Goal: Information Seeking & Learning: Learn about a topic

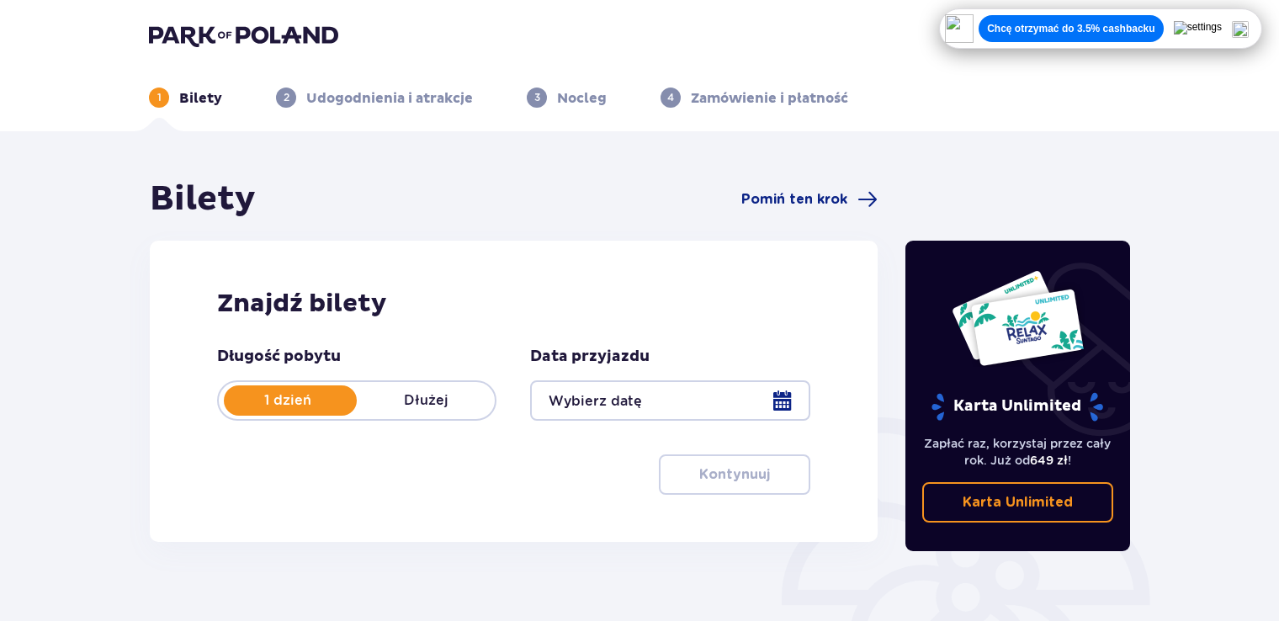
click at [77, 274] on div "Bilety Pomiń ten krok Znajdź bilety Długość pobytu 1 dzień Dłużej Data przyjazd…" at bounding box center [639, 494] width 1279 height 726
click at [215, 32] on img at bounding box center [243, 36] width 189 height 24
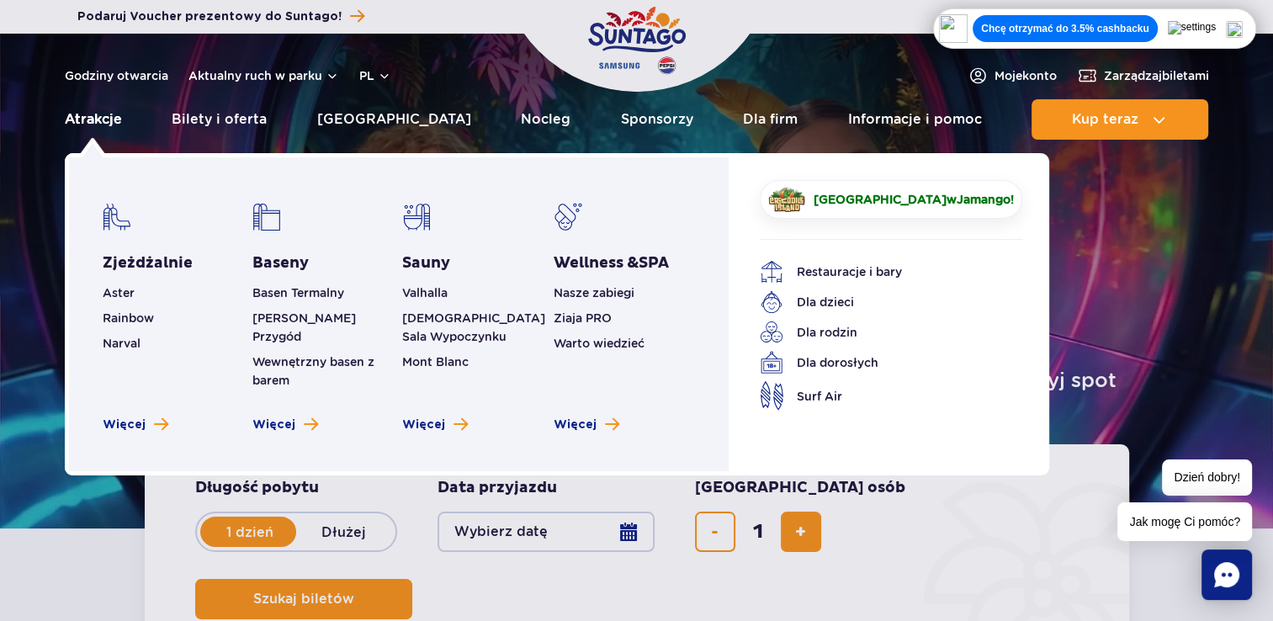
click at [101, 126] on link "Atrakcje" at bounding box center [93, 119] width 57 height 40
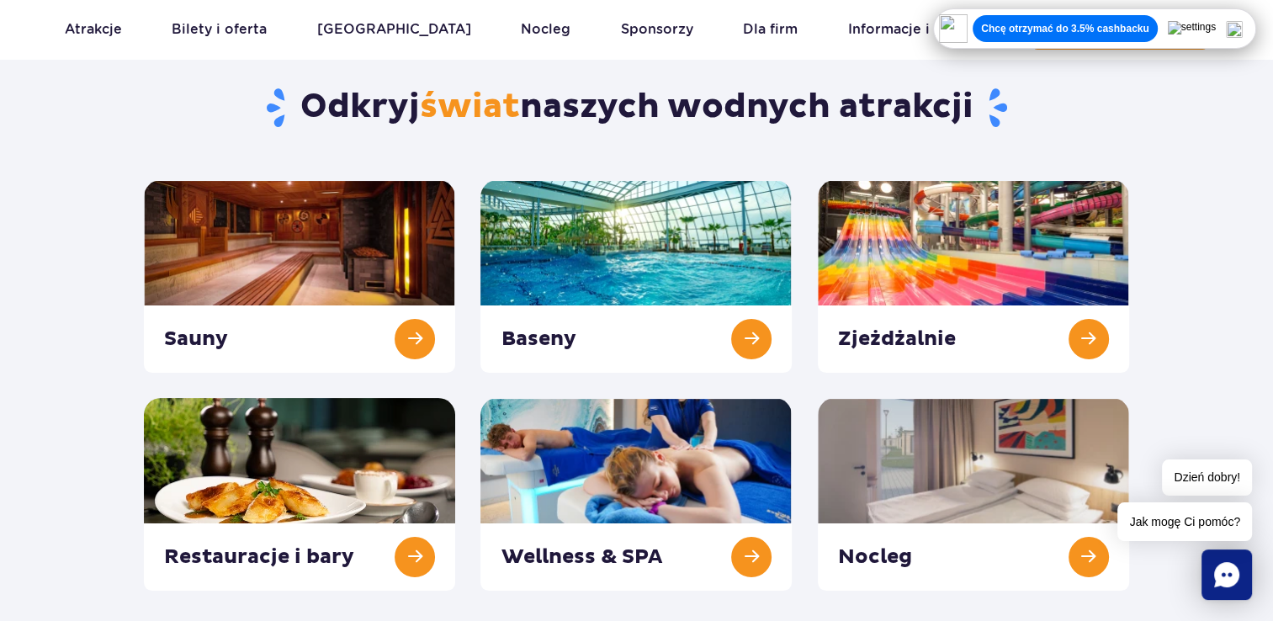
scroll to position [168, 0]
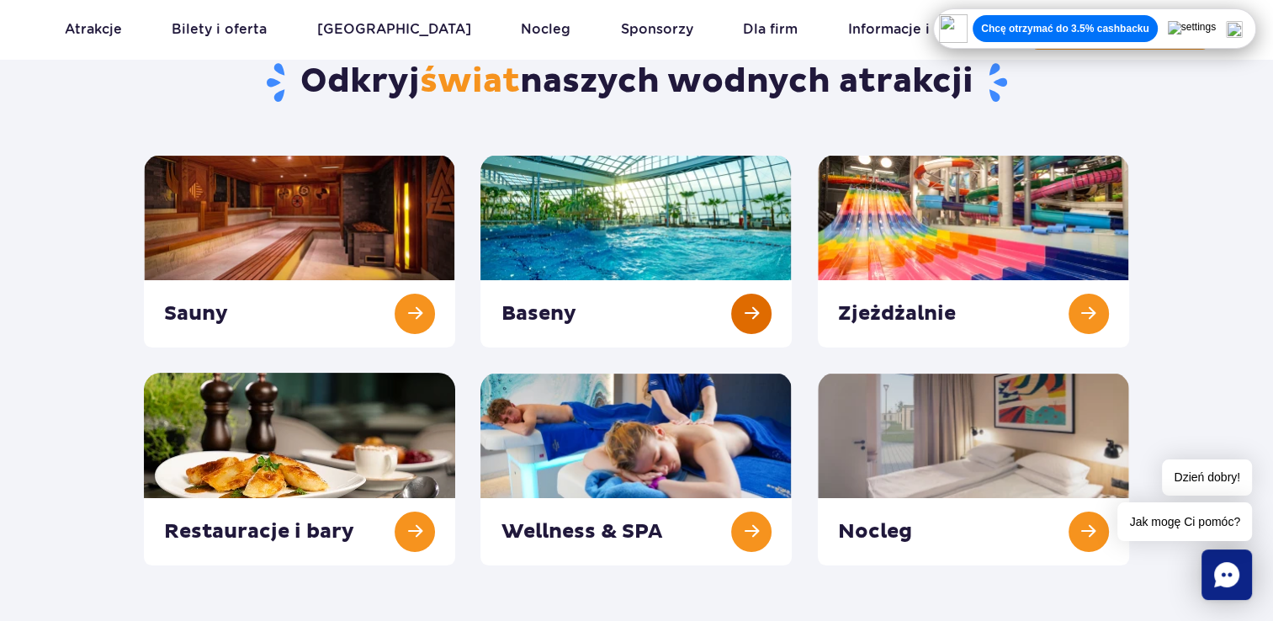
click at [680, 256] on link at bounding box center [635, 251] width 311 height 193
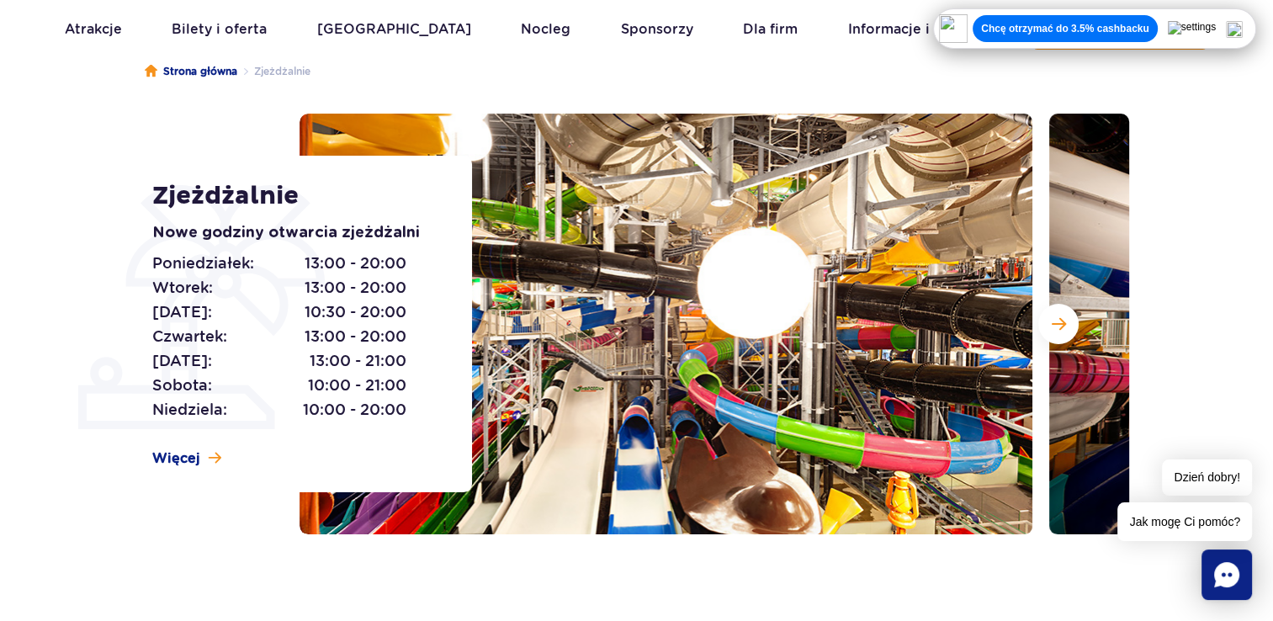
scroll to position [168, 0]
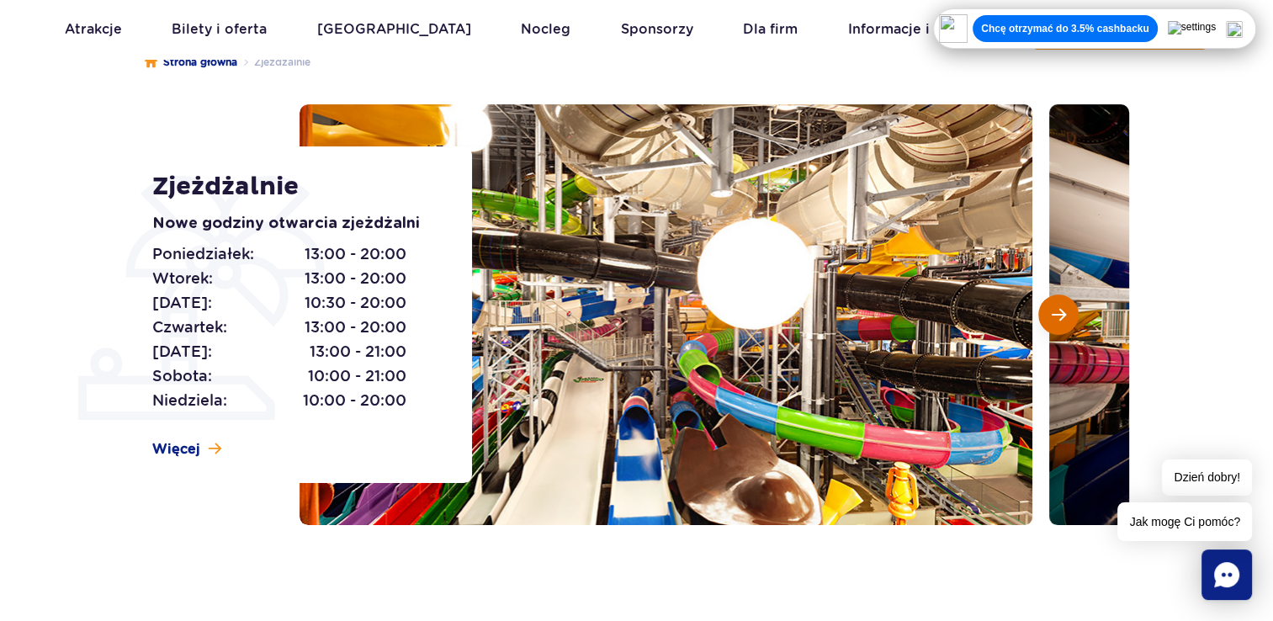
click at [1049, 318] on button "Następny slajd" at bounding box center [1058, 314] width 40 height 40
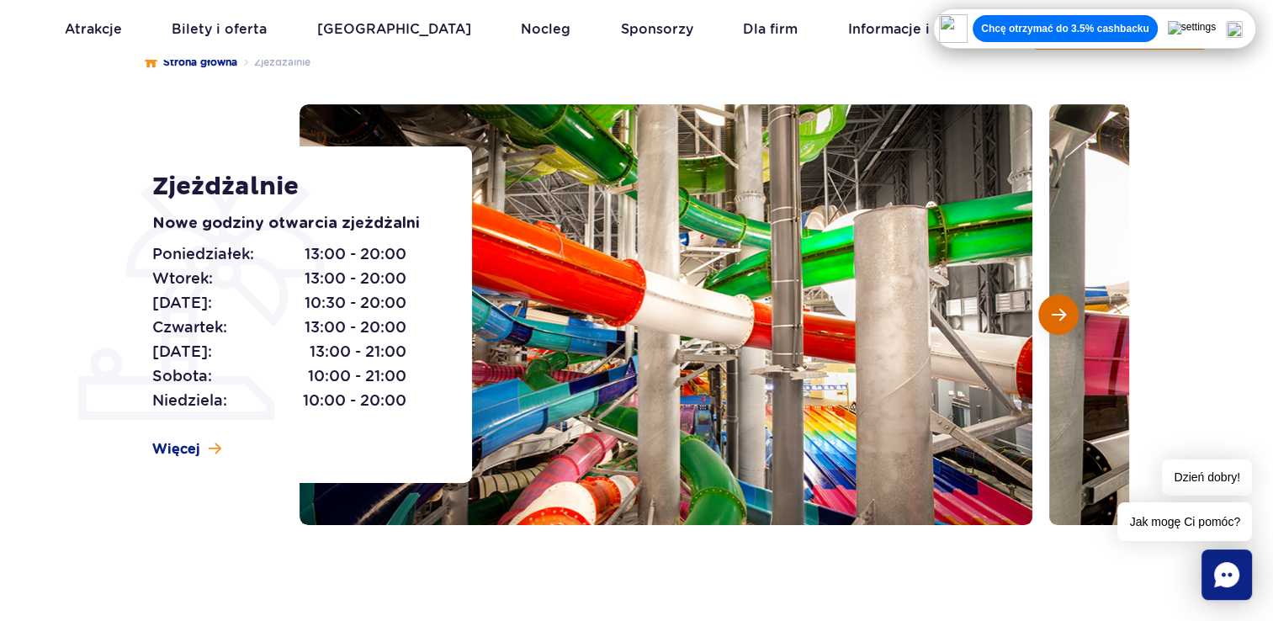
click at [1055, 316] on span "Następny slajd" at bounding box center [1059, 314] width 14 height 15
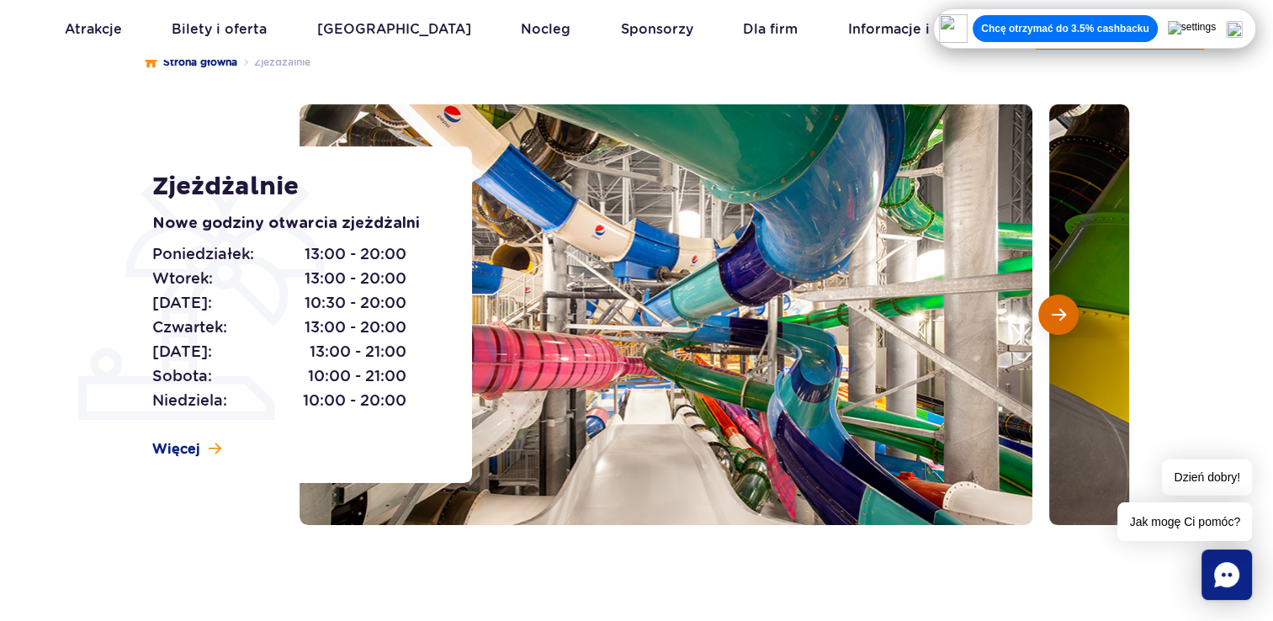
click at [1055, 316] on span "Następny slajd" at bounding box center [1059, 314] width 14 height 15
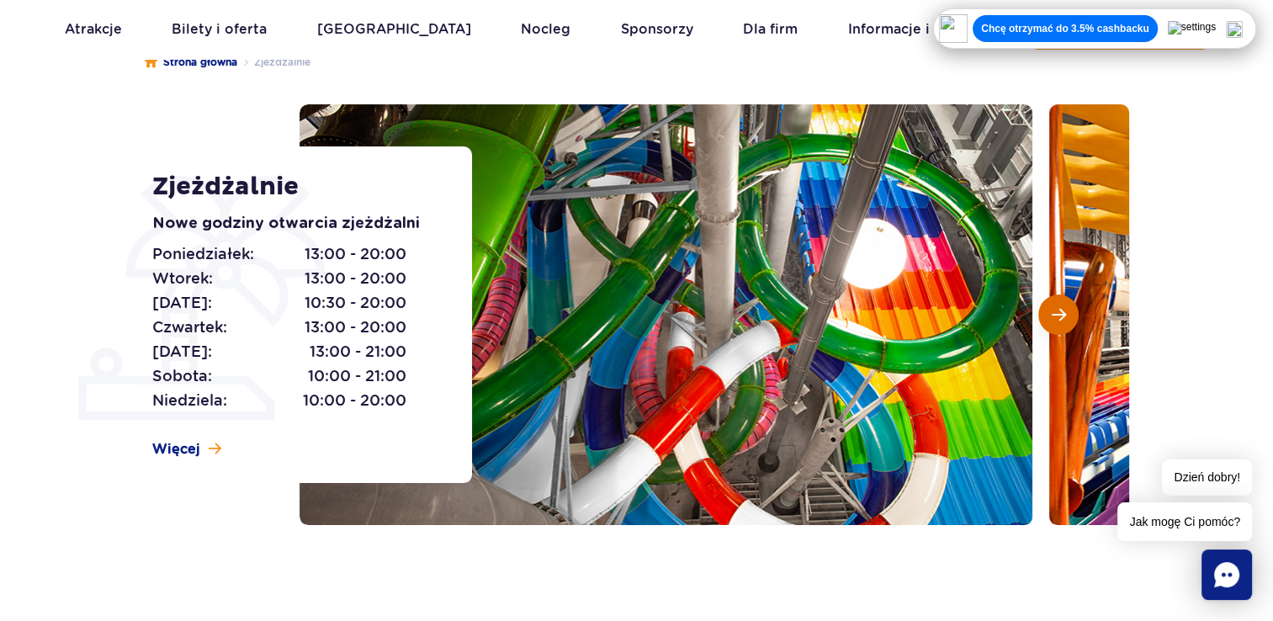
click at [1055, 316] on span "Następny slajd" at bounding box center [1059, 314] width 14 height 15
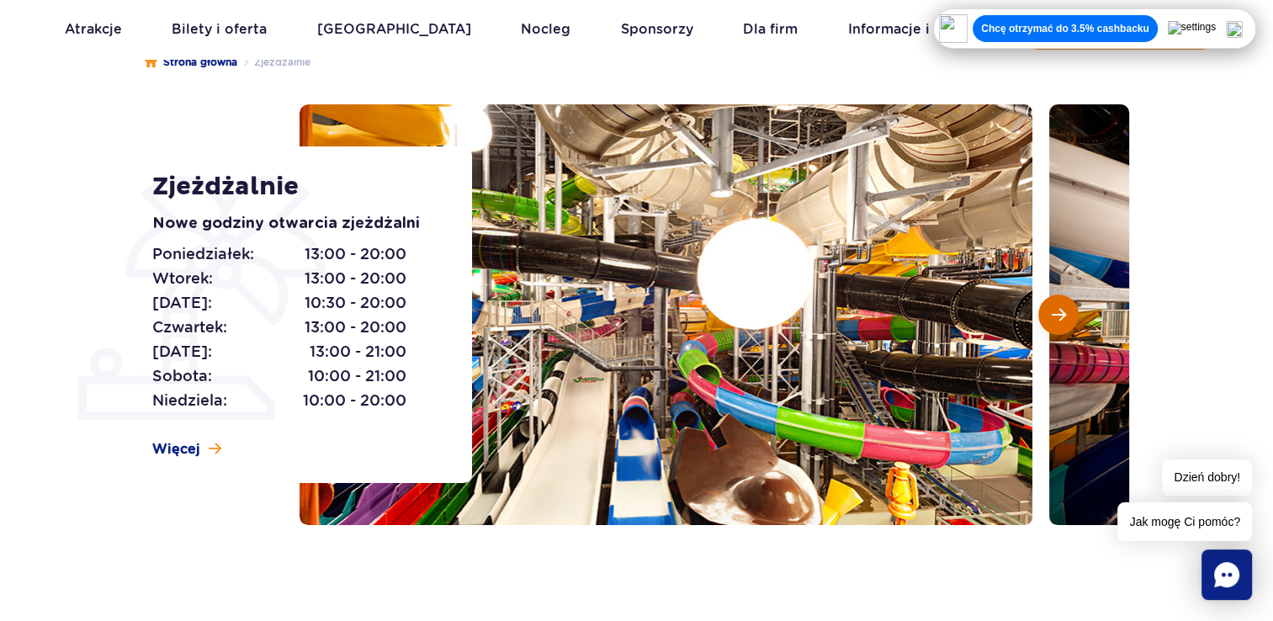
click at [1055, 316] on span "Następny slajd" at bounding box center [1059, 314] width 14 height 15
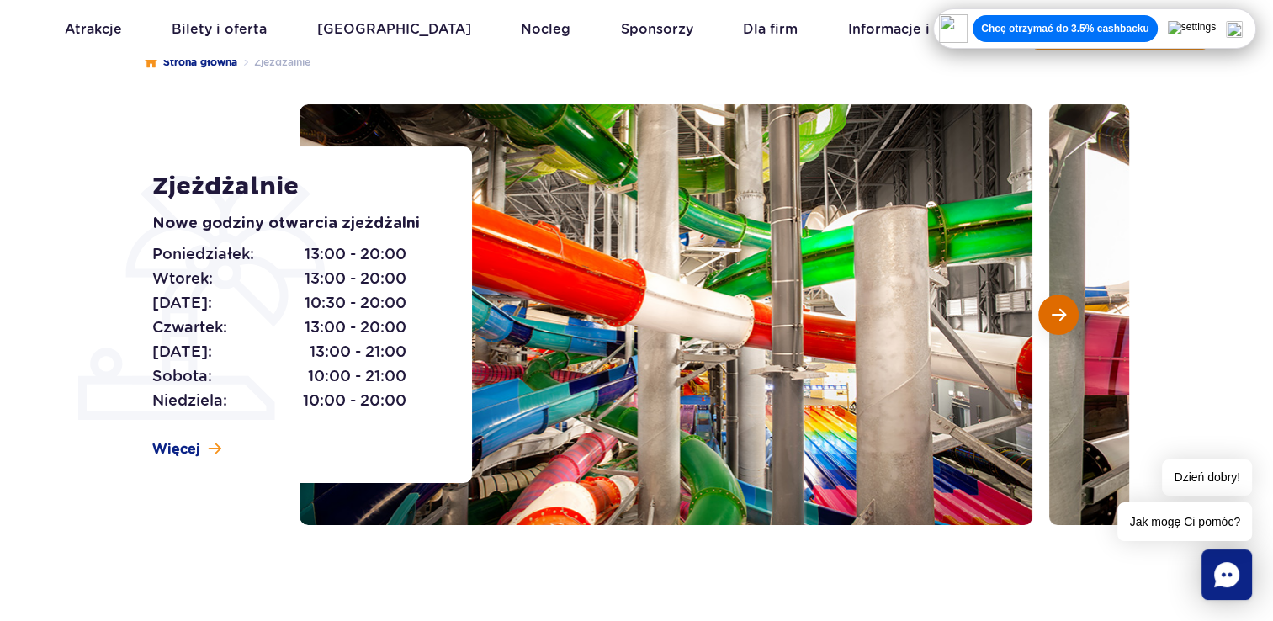
click at [1054, 321] on span "Następny slajd" at bounding box center [1059, 314] width 14 height 15
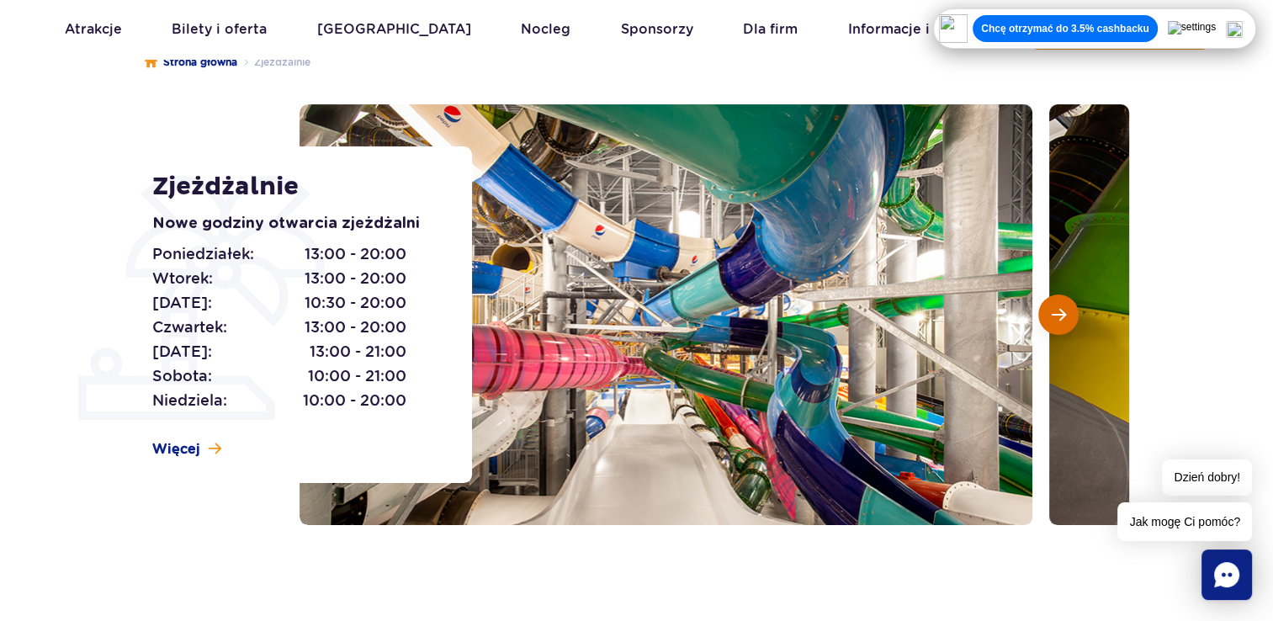
click at [1054, 321] on span "Następny slajd" at bounding box center [1059, 314] width 14 height 15
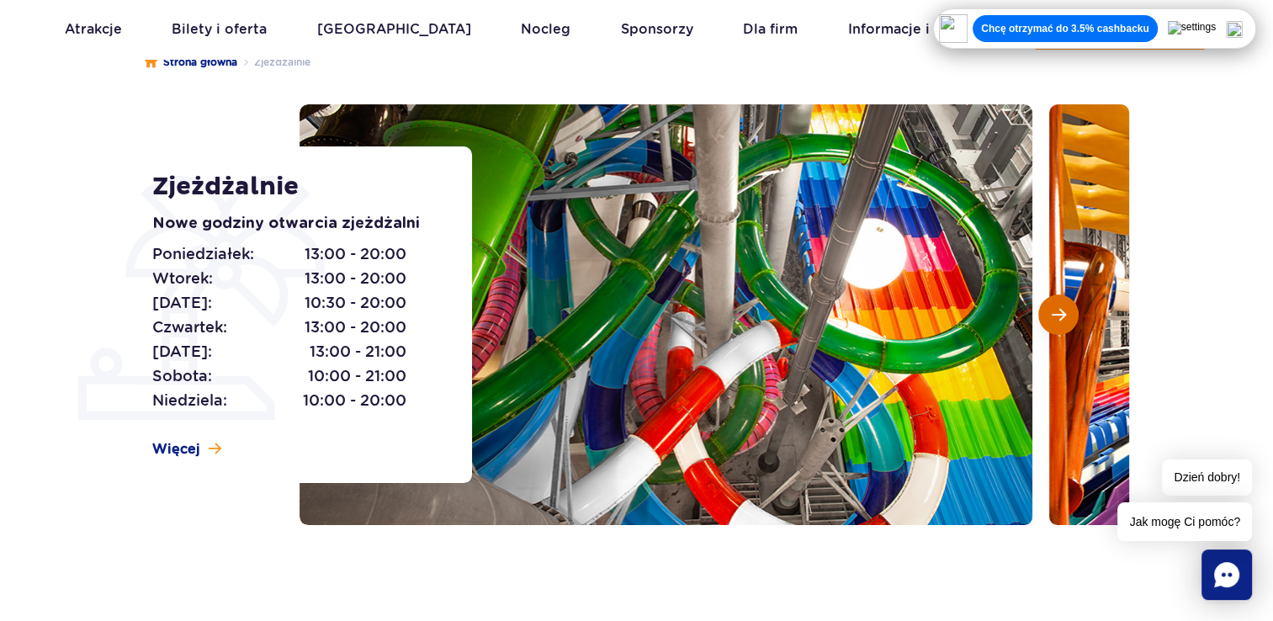
click at [1054, 321] on span "Następny slajd" at bounding box center [1059, 314] width 14 height 15
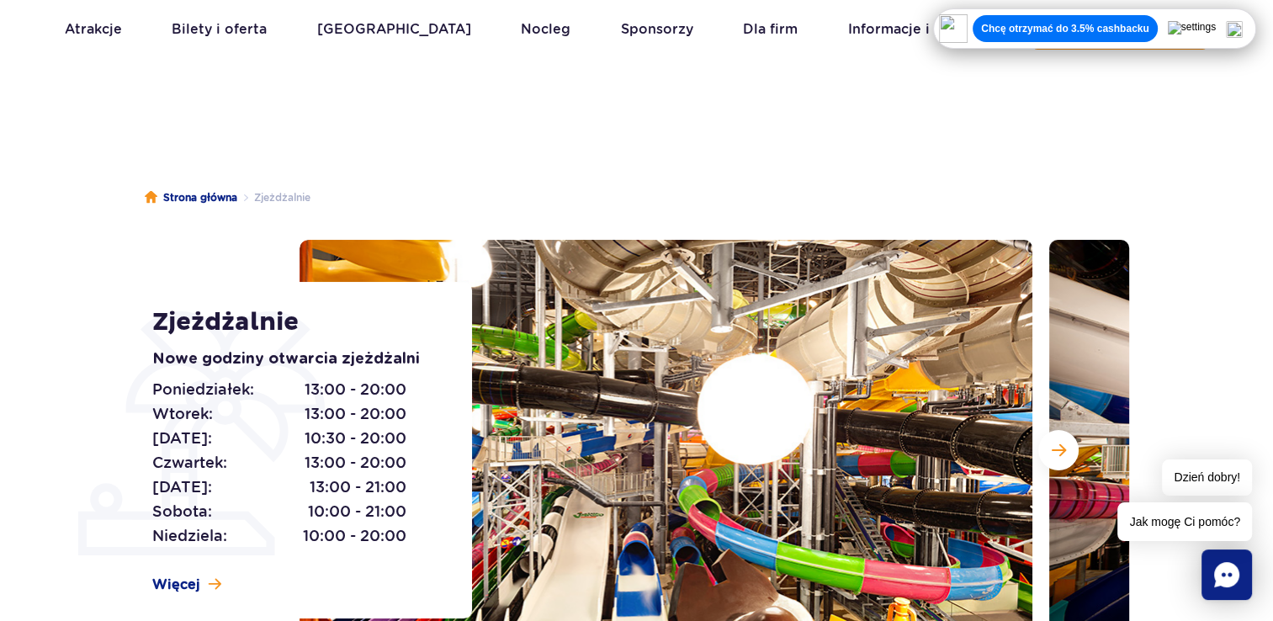
scroll to position [0, 0]
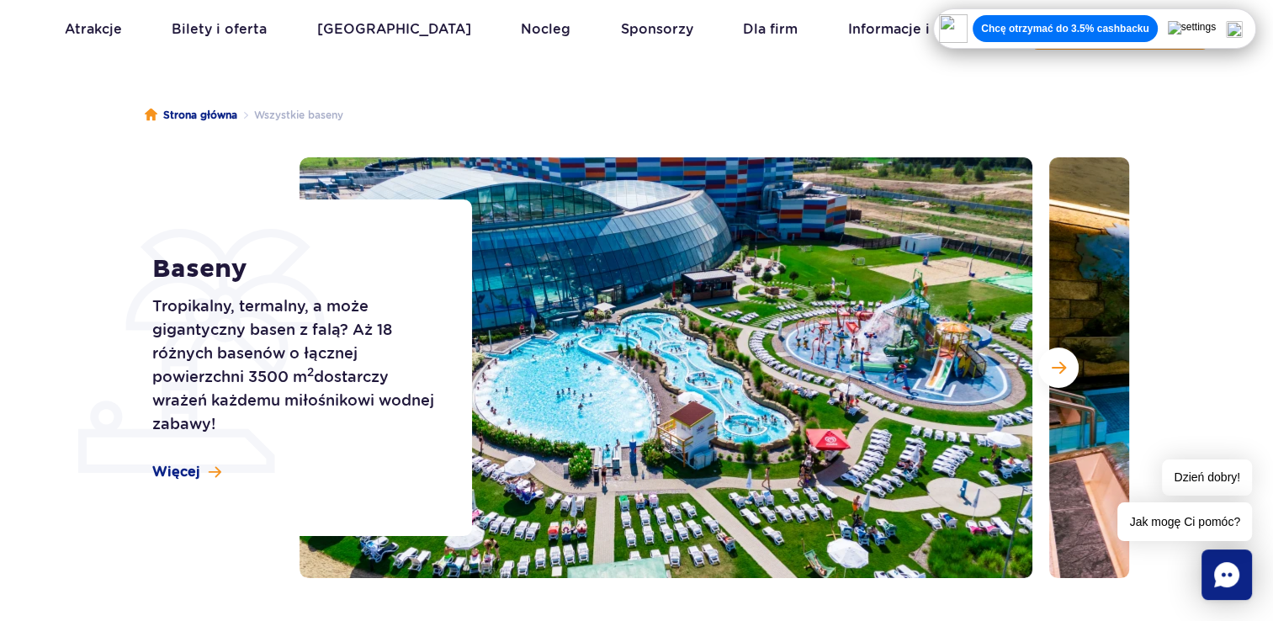
scroll to position [168, 0]
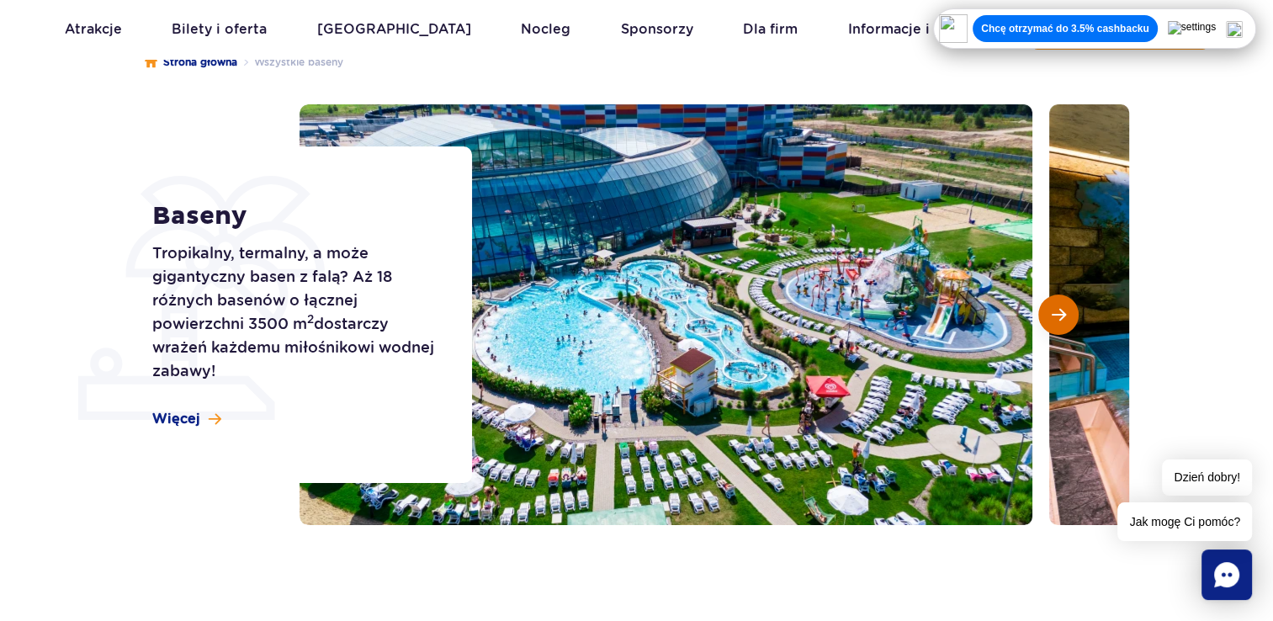
click at [1060, 315] on span "Następny slajd" at bounding box center [1059, 314] width 14 height 15
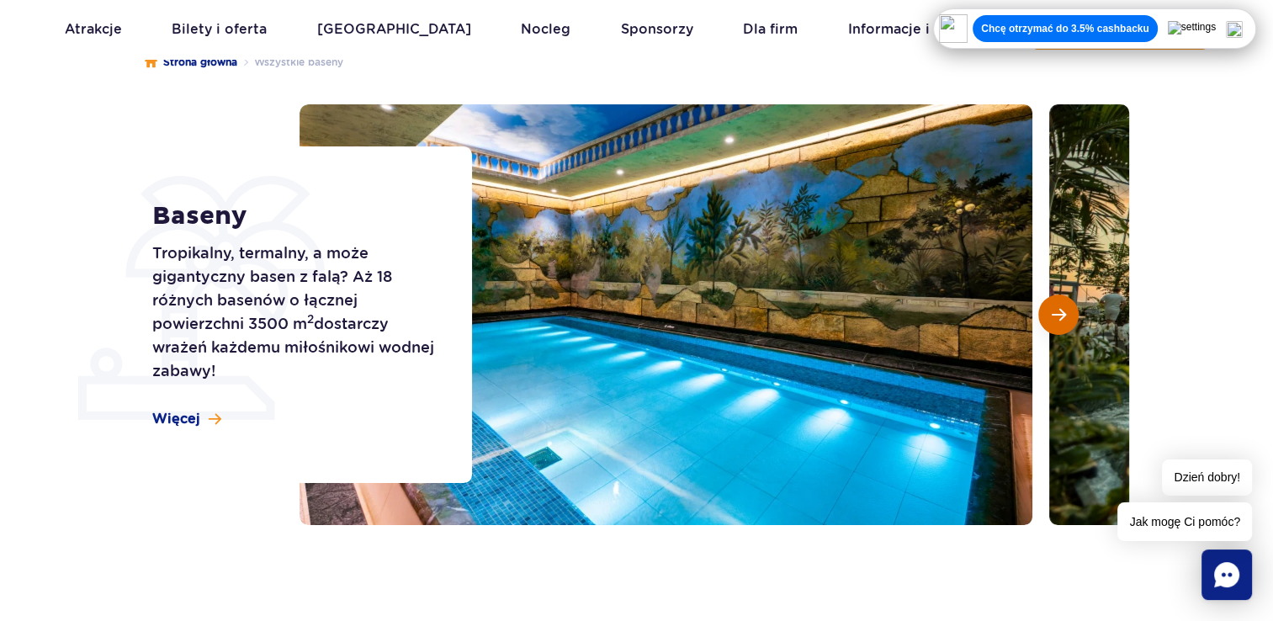
click at [1060, 315] on span "Następny slajd" at bounding box center [1059, 314] width 14 height 15
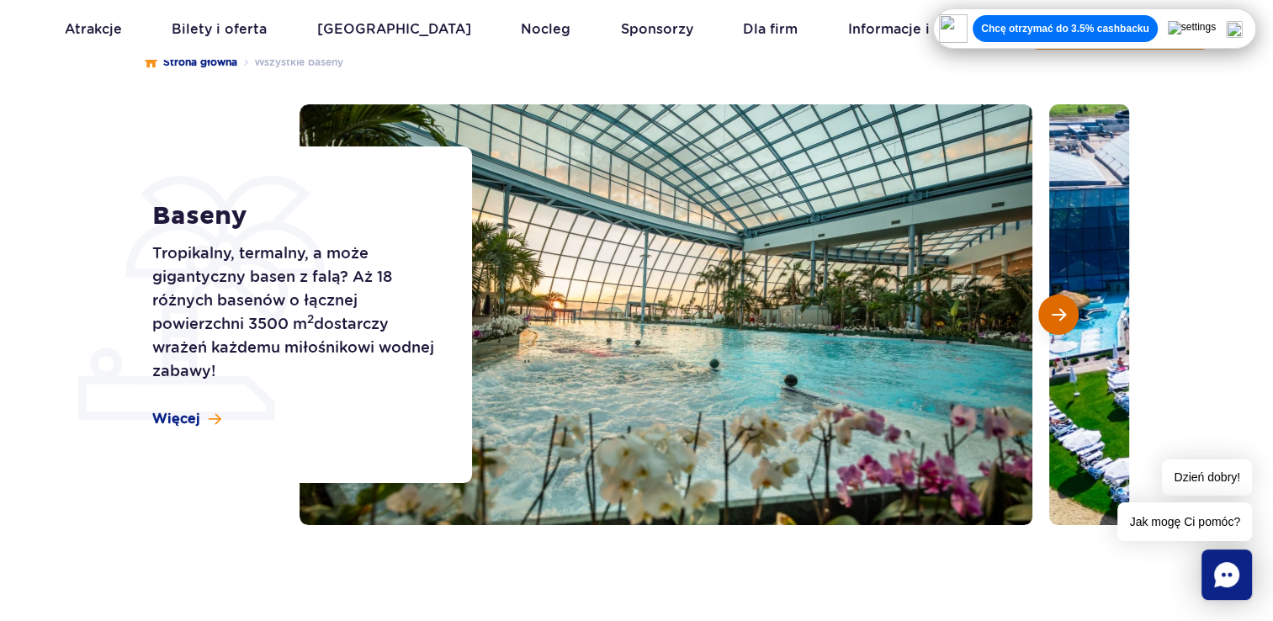
click at [1043, 313] on button "Następny slajd" at bounding box center [1058, 314] width 40 height 40
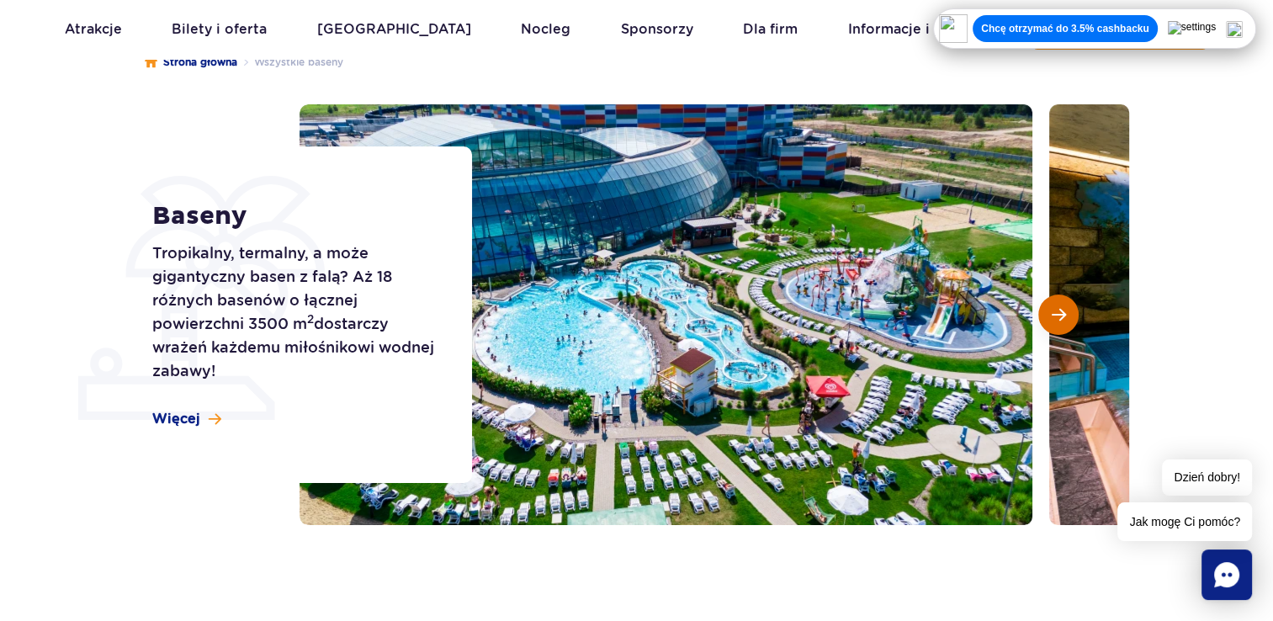
click at [1047, 312] on button "Następny slajd" at bounding box center [1058, 314] width 40 height 40
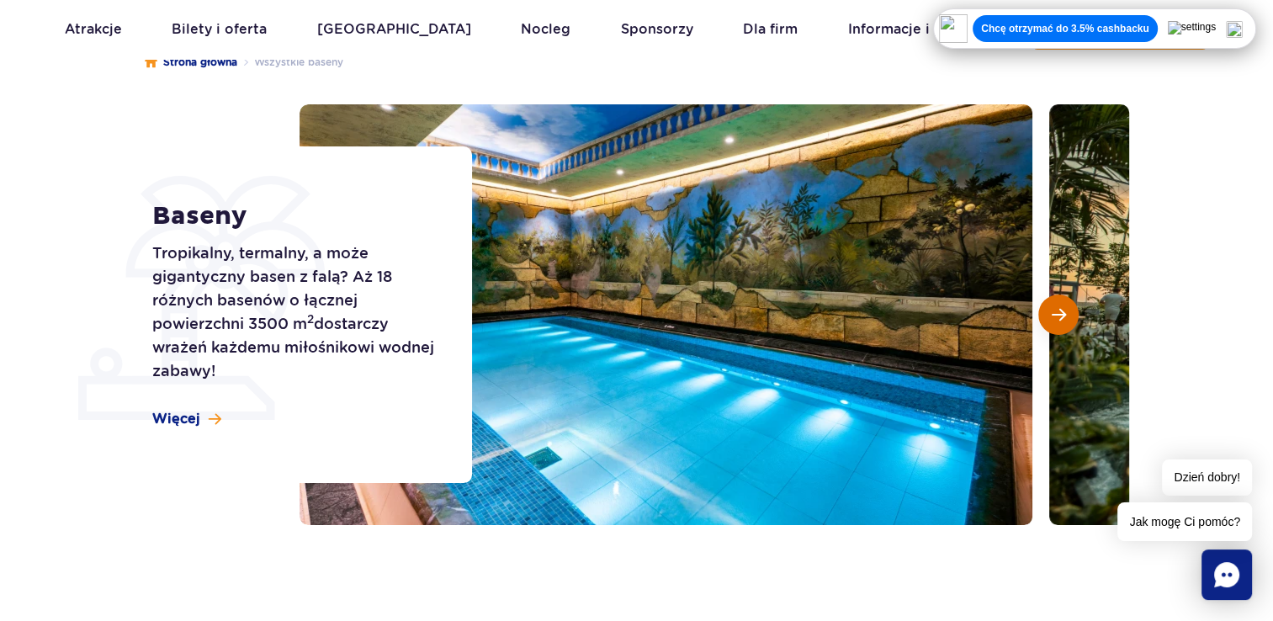
click at [1049, 311] on button "Następny slajd" at bounding box center [1058, 314] width 40 height 40
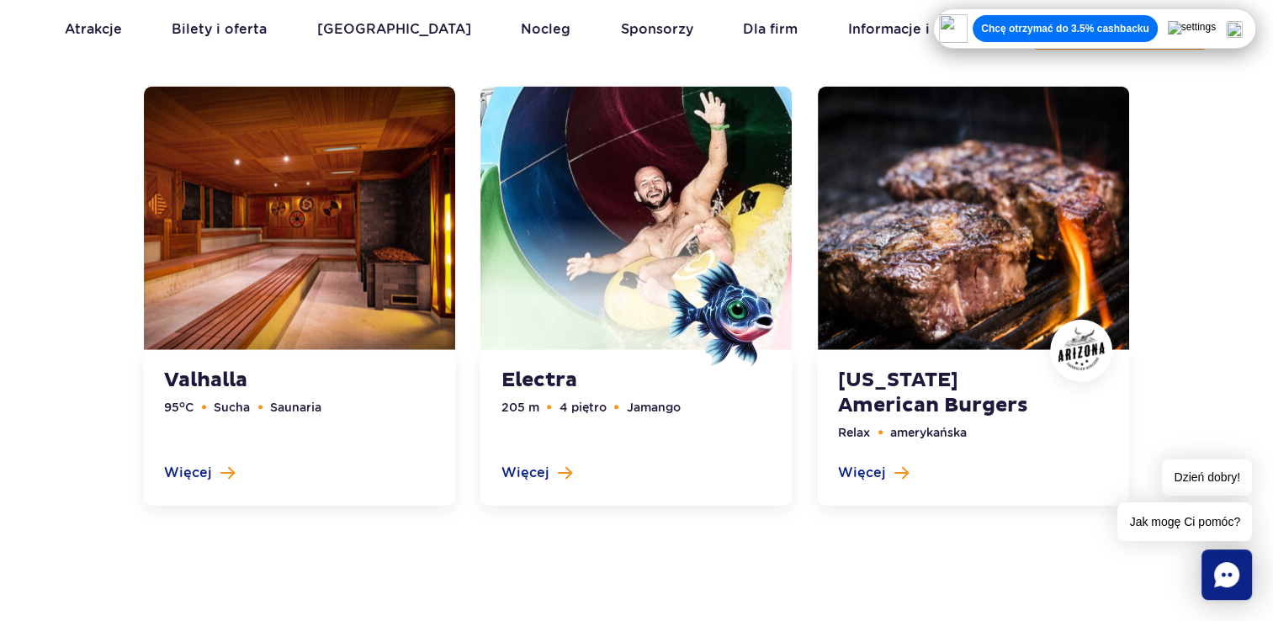
scroll to position [3954, 0]
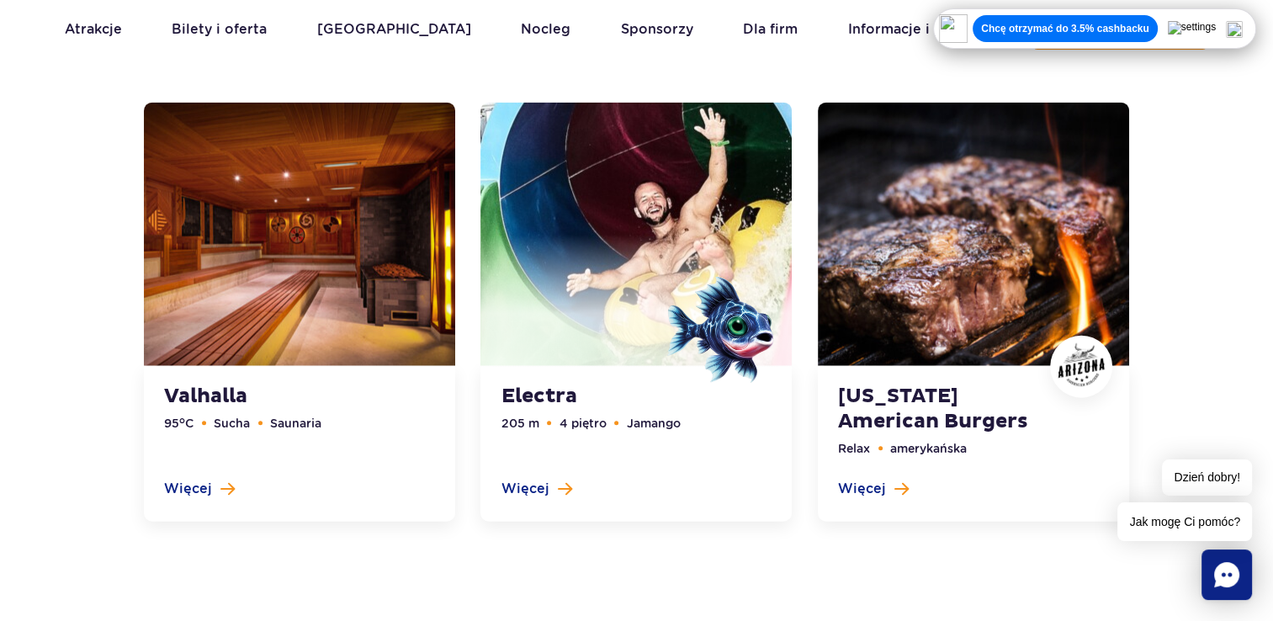
click at [685, 302] on img at bounding box center [721, 330] width 108 height 108
click at [565, 382] on link at bounding box center [635, 313] width 311 height 420
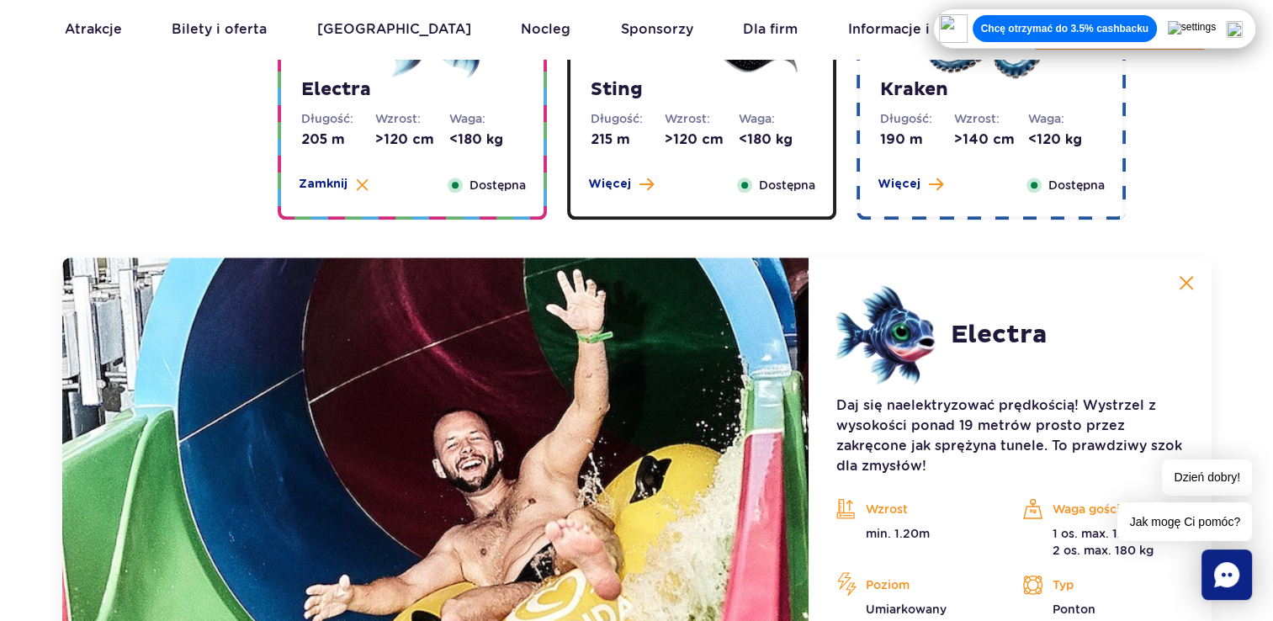
click at [407, 227] on div "Electra Długość: 205 m Wzrost: >120 cm Waga: <180 kg Więcej Zamknij Dostępna me…" at bounding box center [412, 307] width 289 height 908
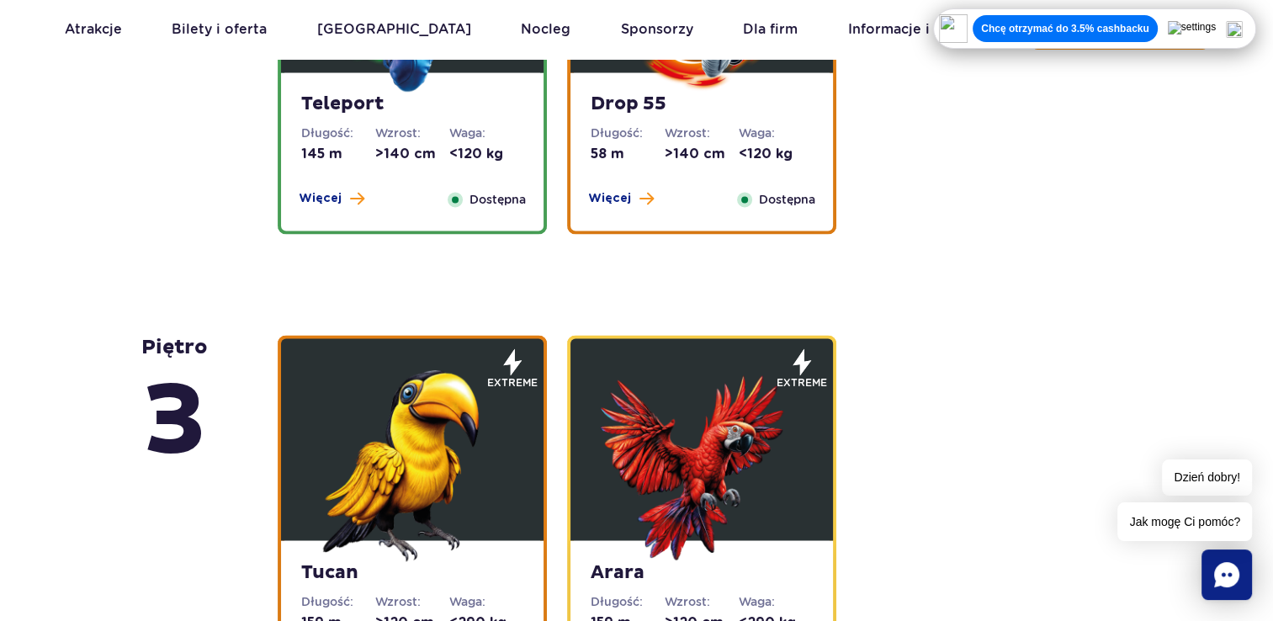
scroll to position [2891, 0]
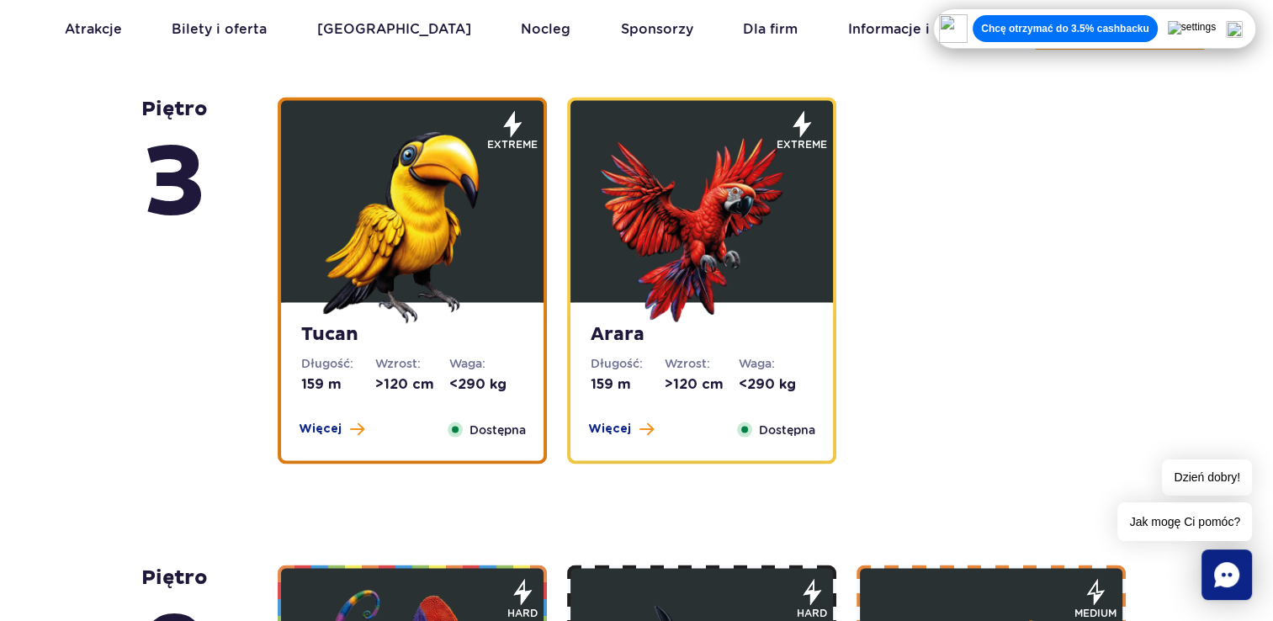
click at [422, 361] on dt "Wzrost:" at bounding box center [412, 362] width 74 height 17
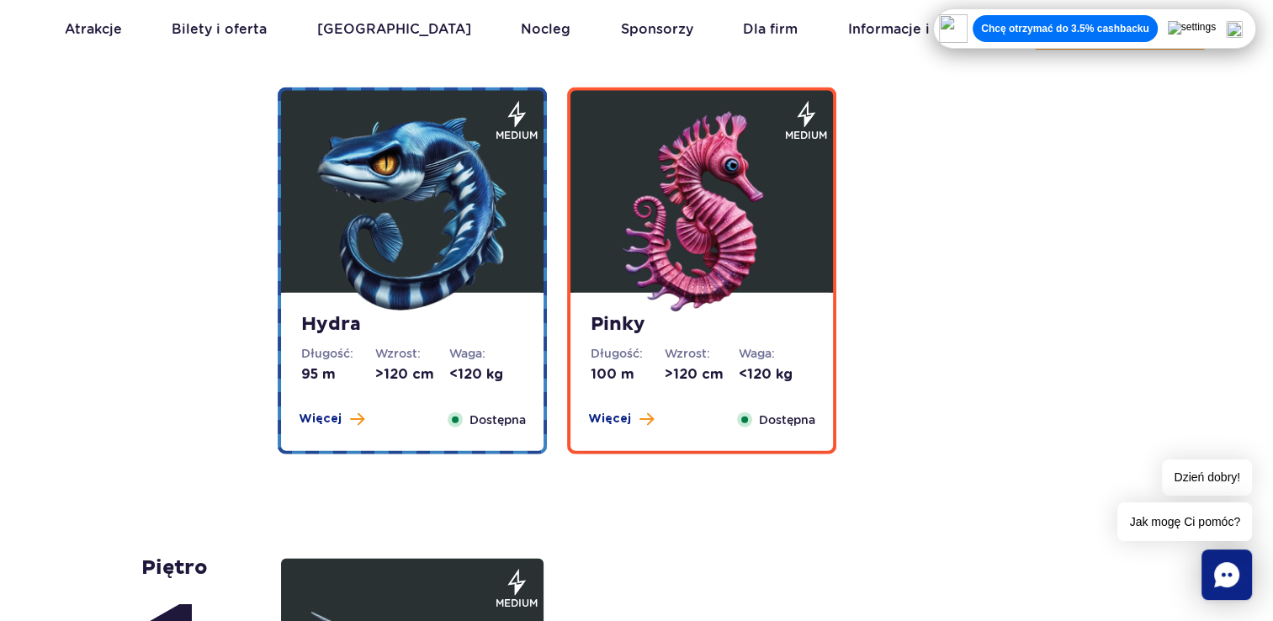
scroll to position [3759, 0]
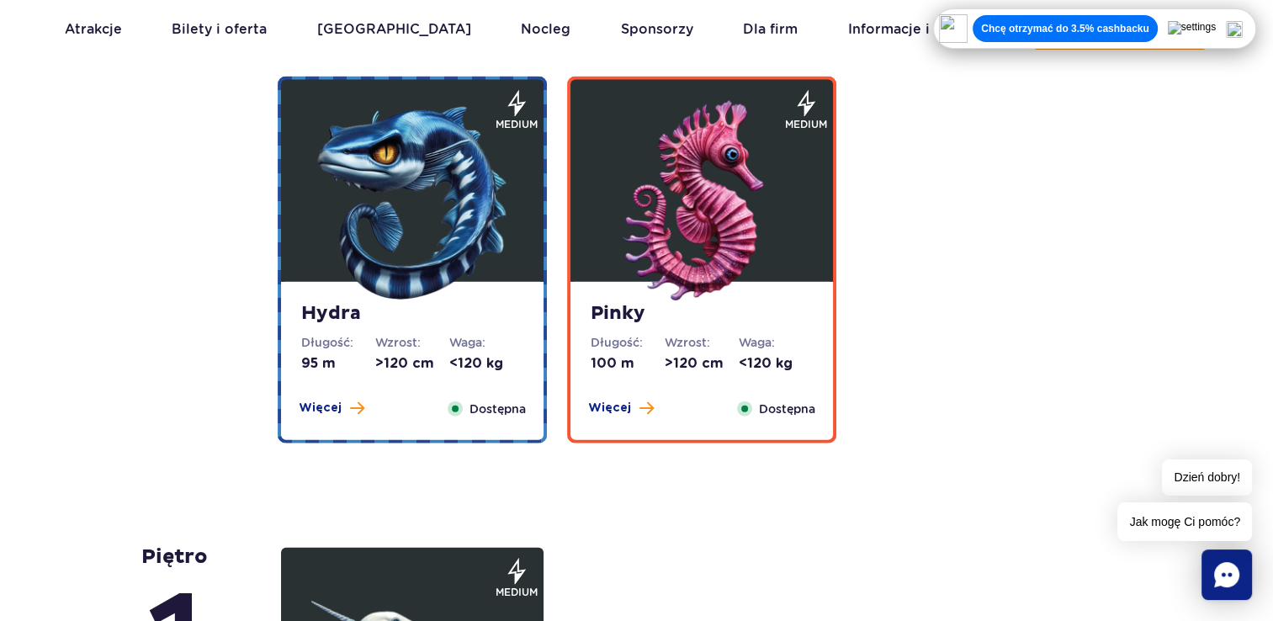
click at [670, 320] on strong "Pinky" at bounding box center [702, 314] width 222 height 24
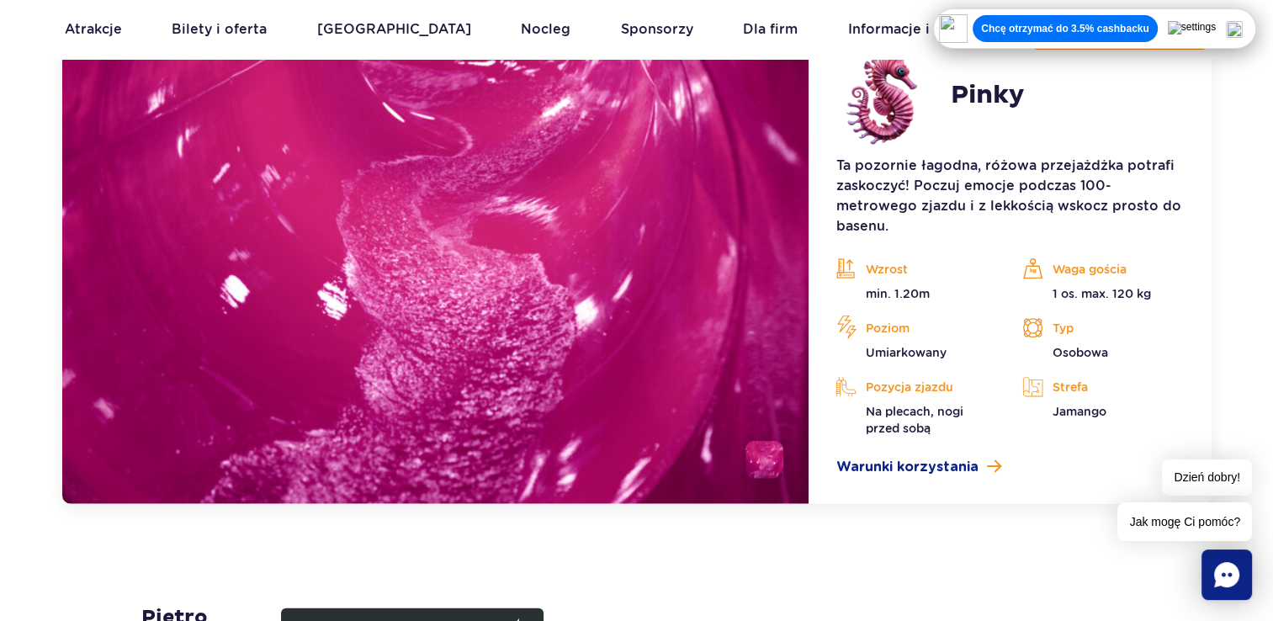
scroll to position [3702, 0]
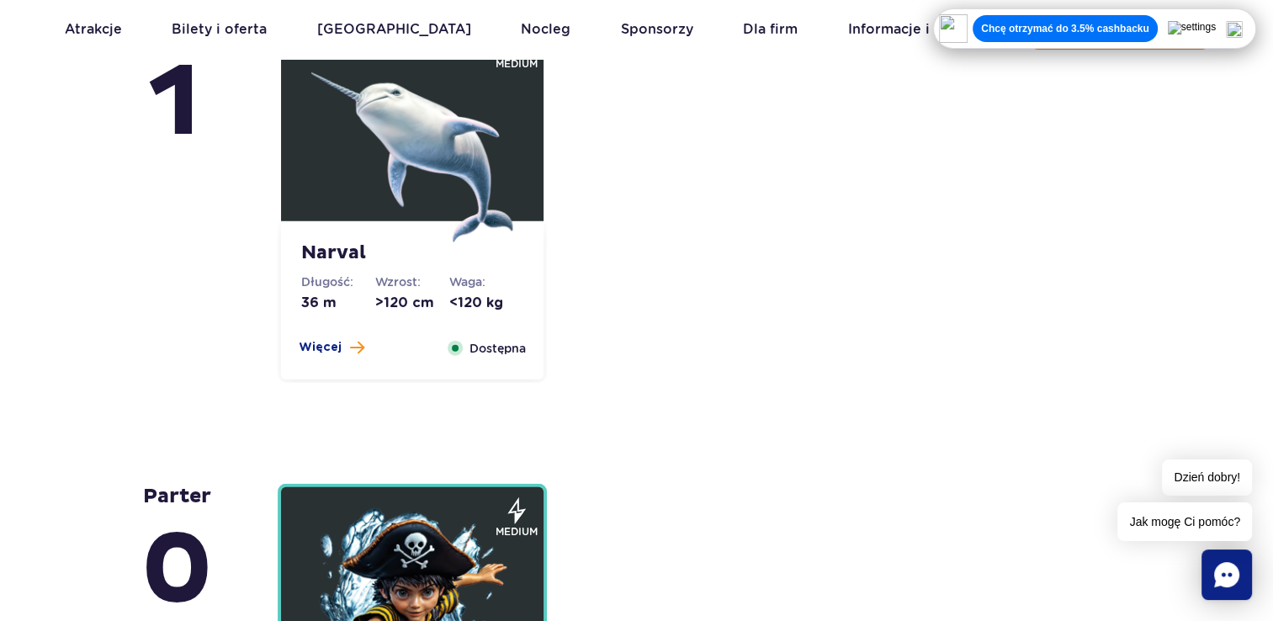
click at [428, 198] on img at bounding box center [412, 141] width 202 height 202
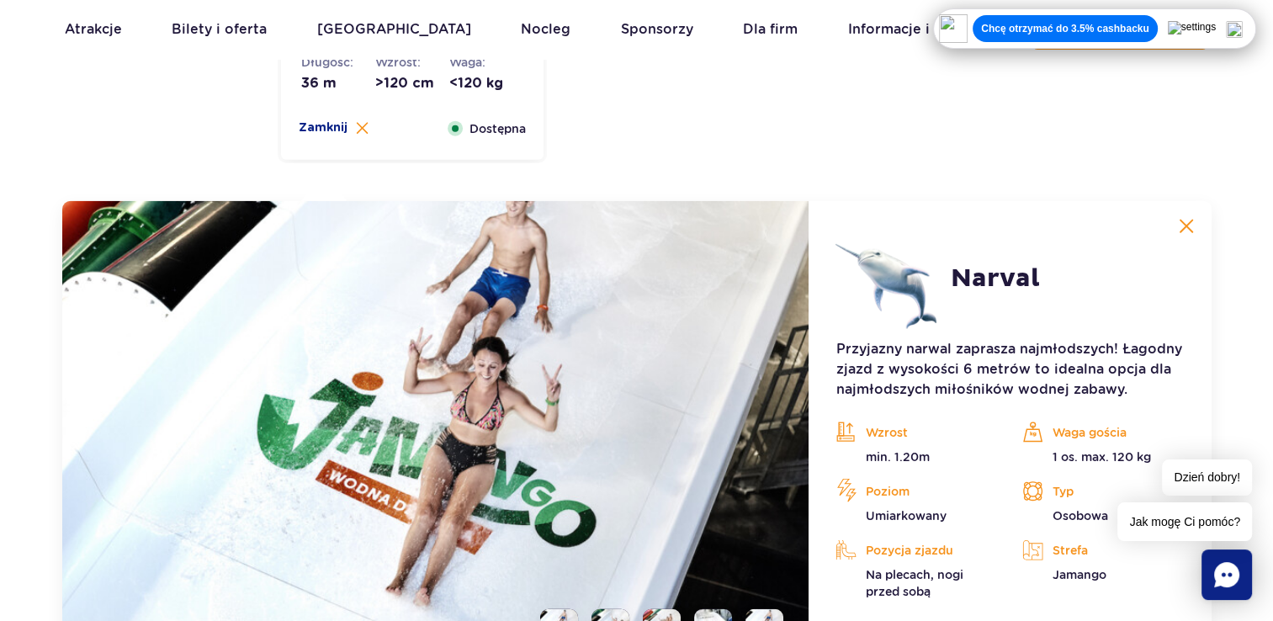
scroll to position [4086, 0]
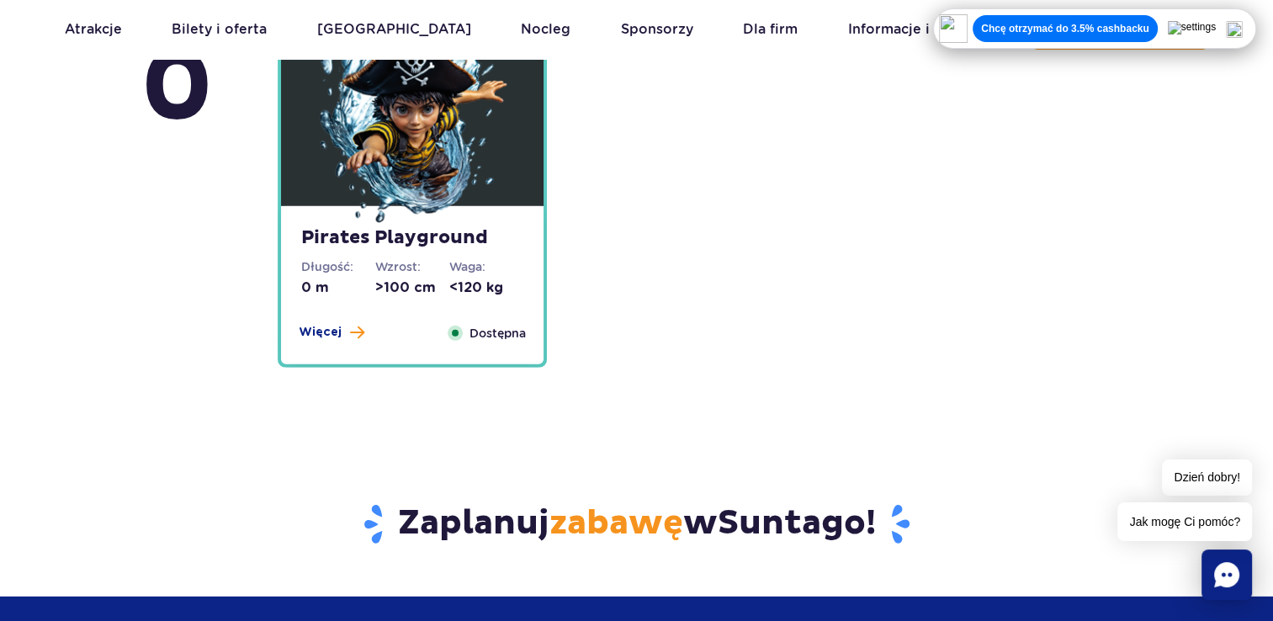
click at [407, 255] on div "Pirates Playground Długość: 0 m Wzrost: >100 cm Waga: <120 kg Więcej Zamknij Do…" at bounding box center [412, 285] width 263 height 158
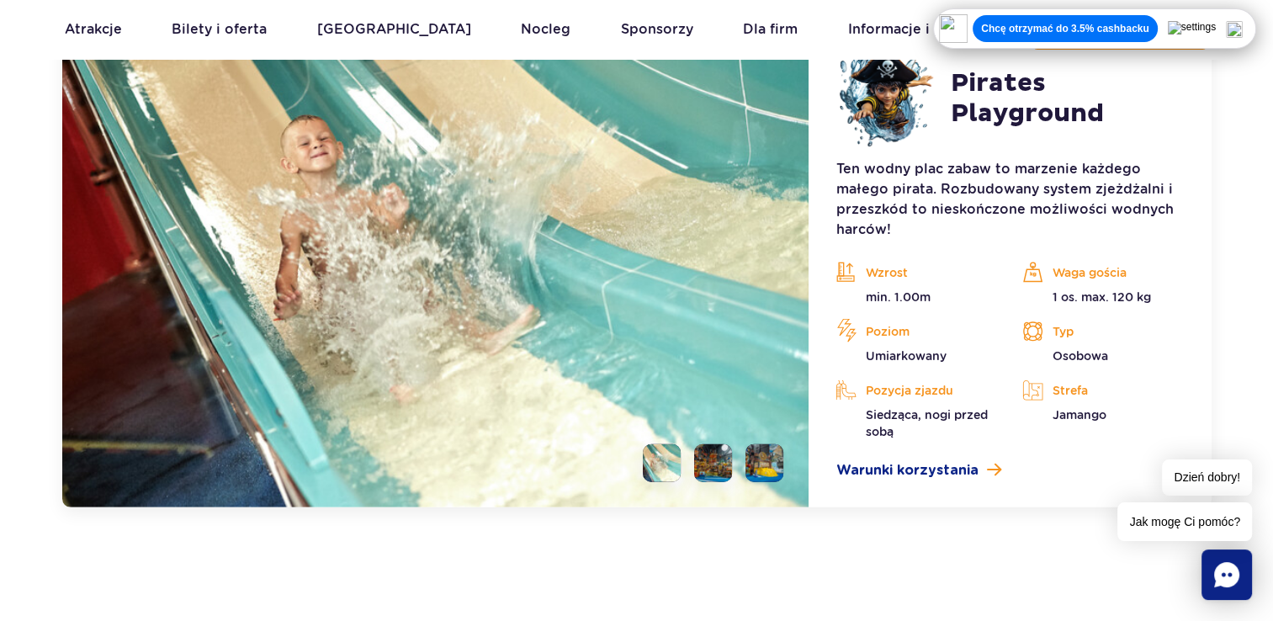
scroll to position [4638, 0]
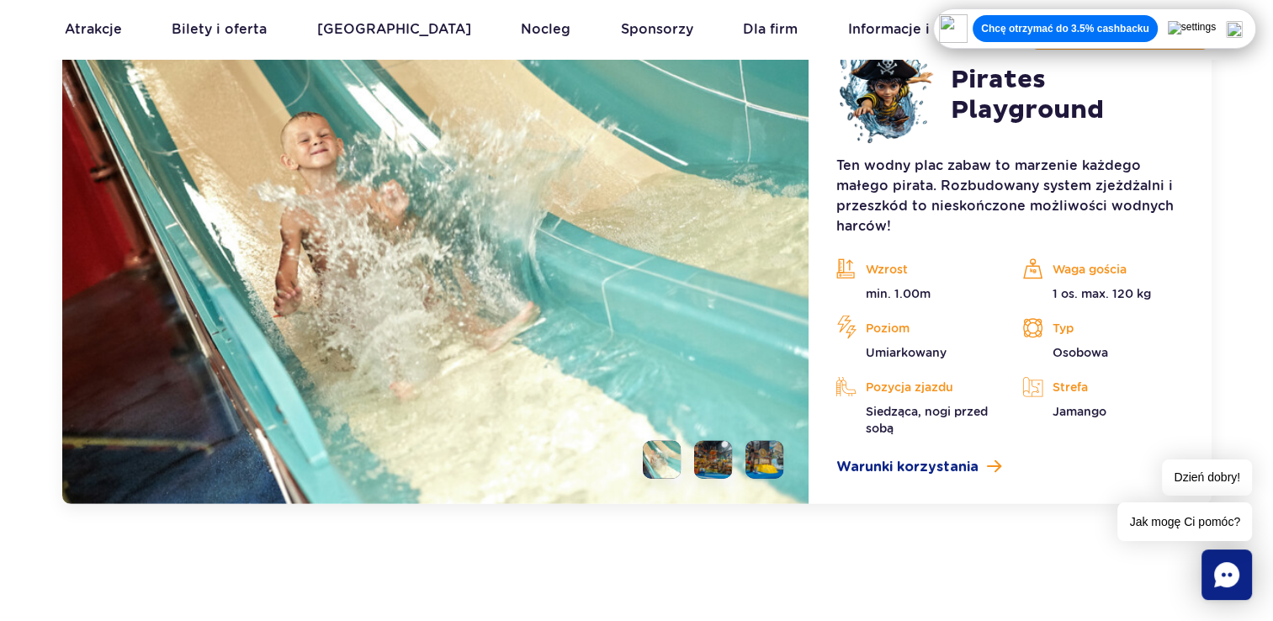
click at [716, 469] on li at bounding box center [713, 460] width 38 height 38
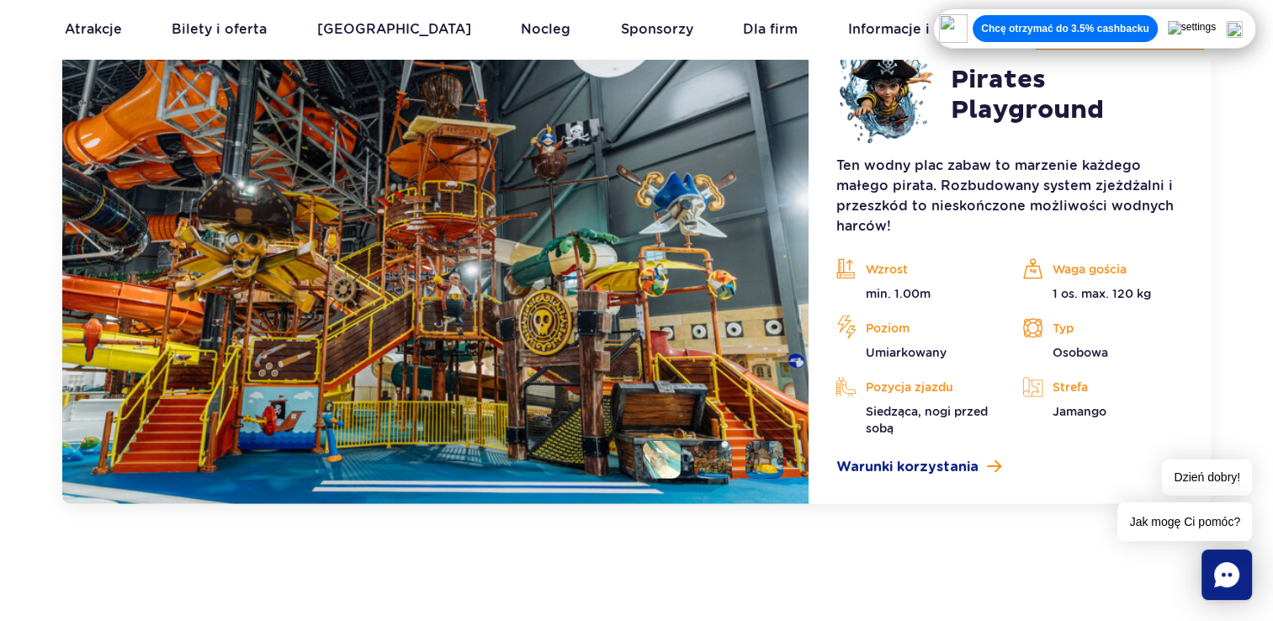
click at [774, 459] on li at bounding box center [764, 460] width 38 height 38
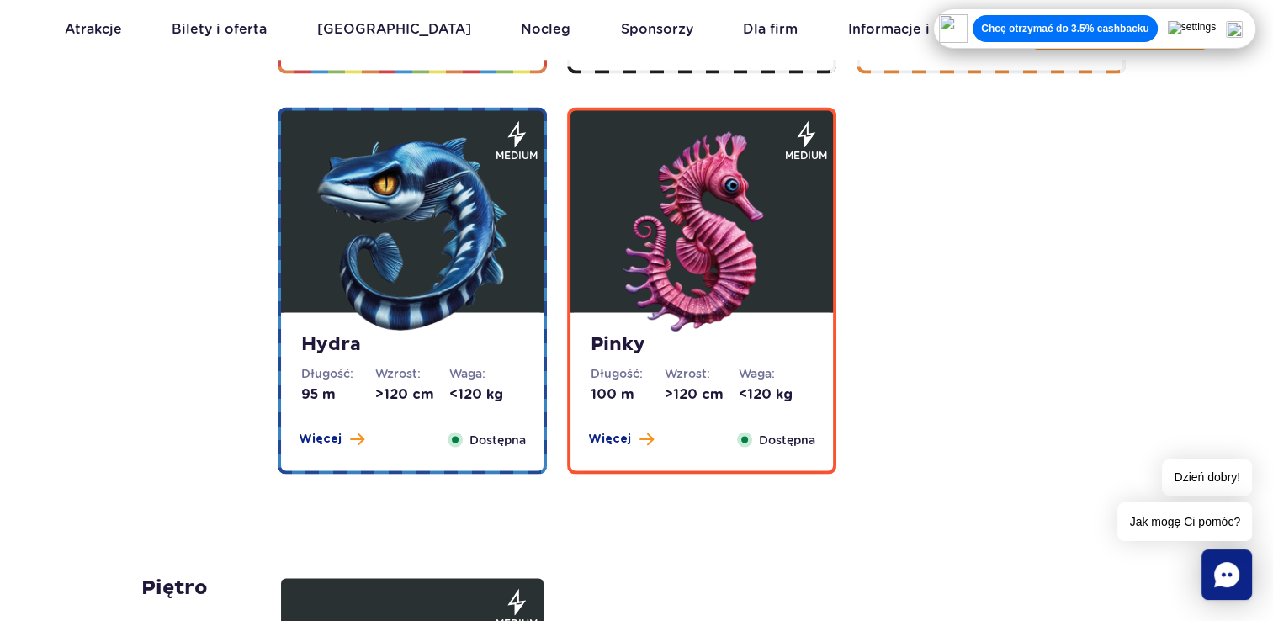
click at [430, 310] on img at bounding box center [412, 233] width 202 height 202
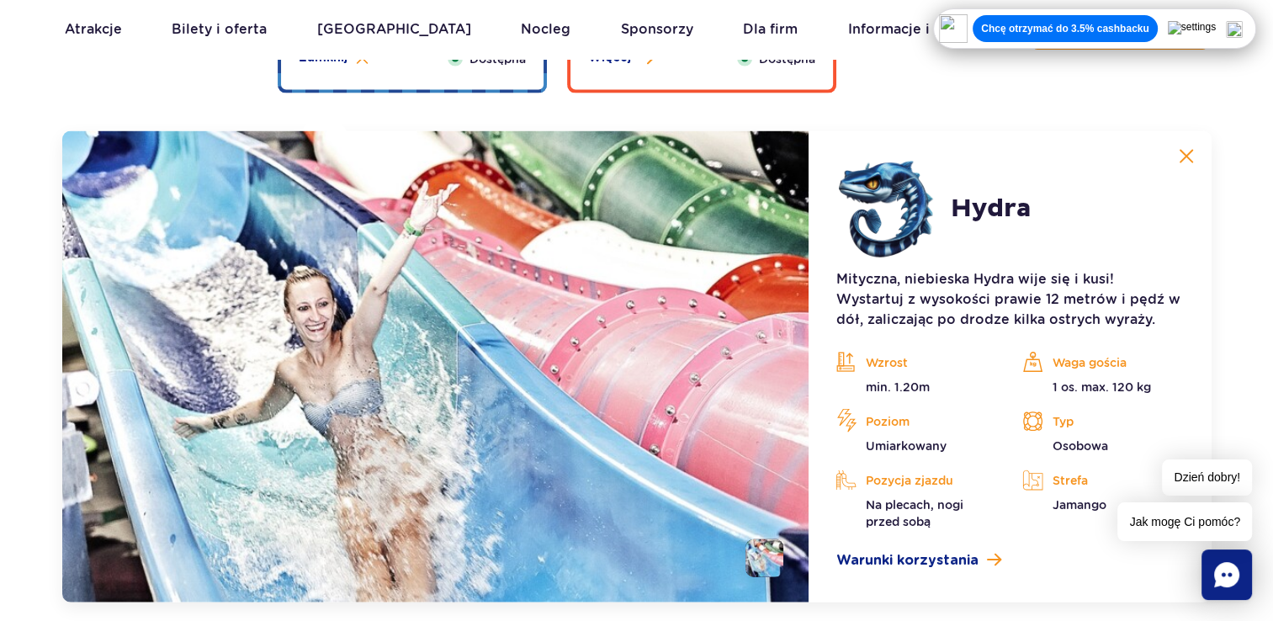
scroll to position [3618, 0]
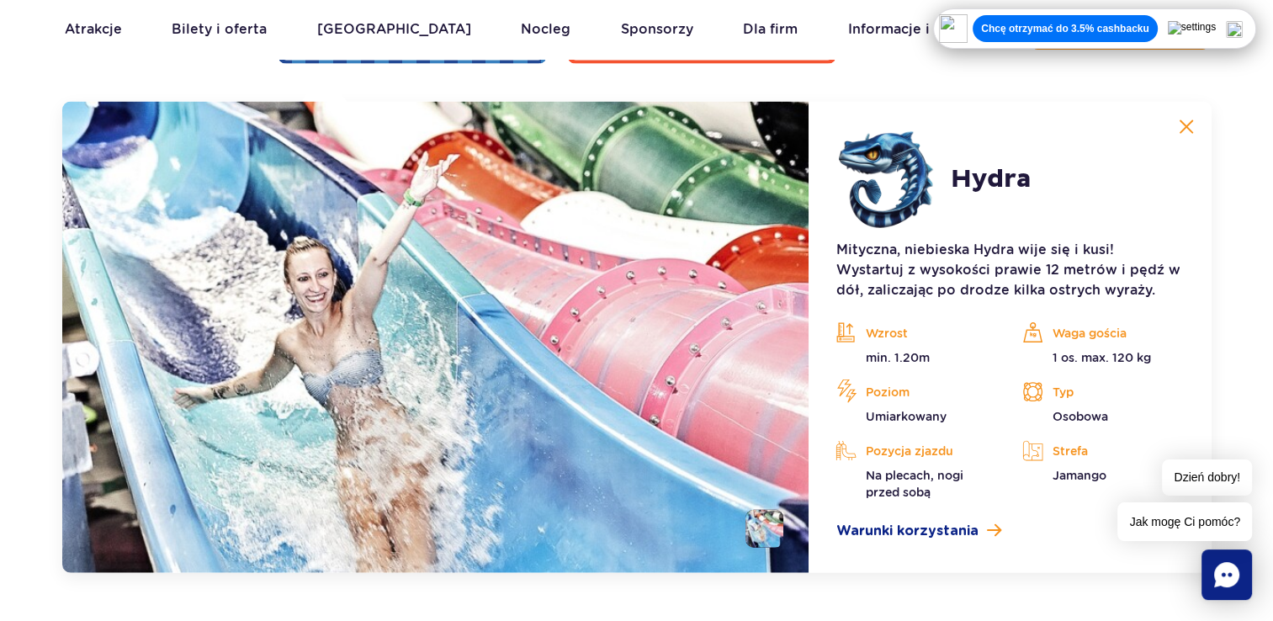
click at [767, 534] on li at bounding box center [764, 529] width 38 height 38
